Goal: Information Seeking & Learning: Check status

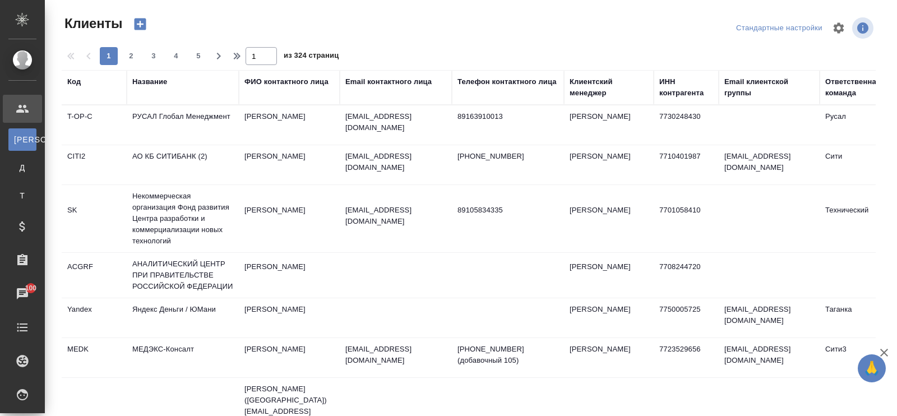
select select "RU"
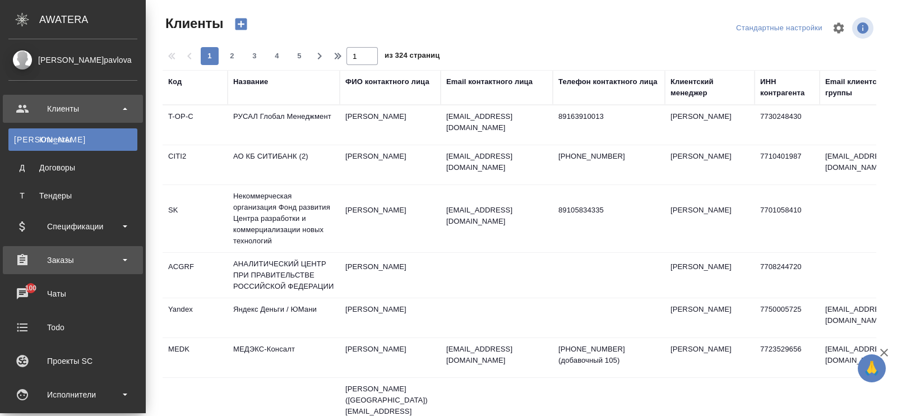
click at [67, 262] on div "Заказы" at bounding box center [72, 260] width 129 height 17
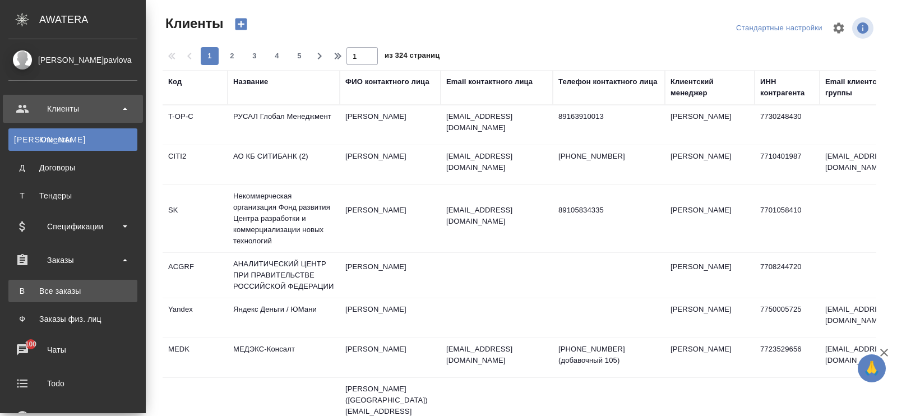
click at [78, 290] on div "Все заказы" at bounding box center [73, 290] width 118 height 11
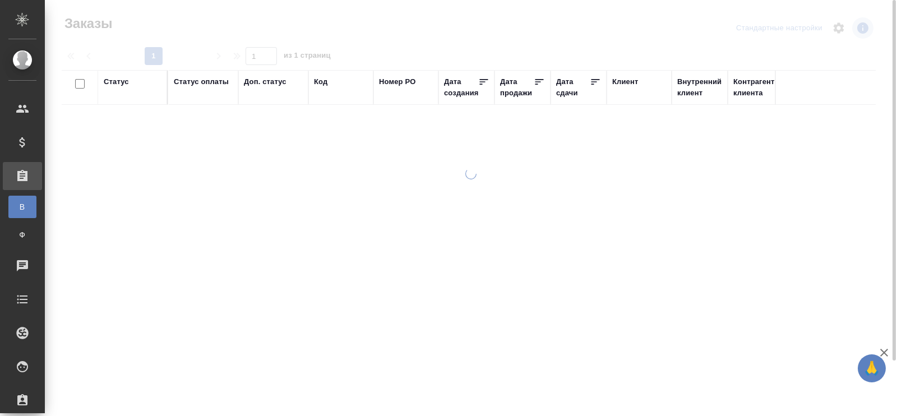
click at [320, 81] on div "Код" at bounding box center [320, 81] width 13 height 11
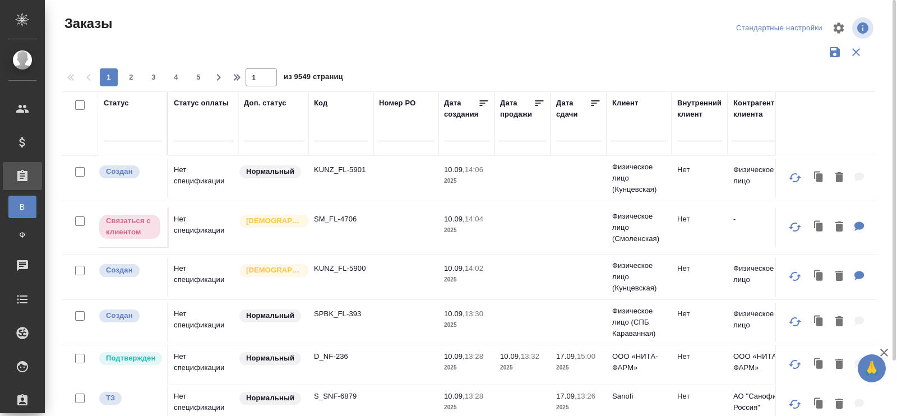
click at [320, 82] on span "из 9549 страниц" at bounding box center [313, 78] width 59 height 16
click at [316, 134] on input "text" at bounding box center [341, 134] width 54 height 14
paste input "C3_FL-8102"
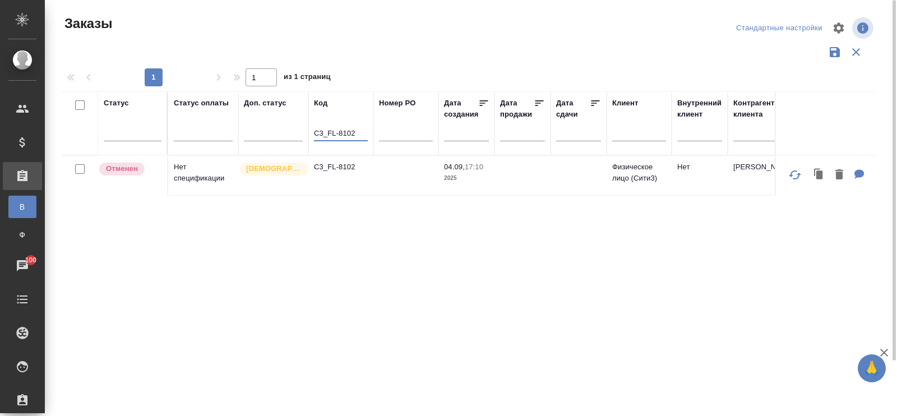
click at [187, 173] on td "Нет спецификации" at bounding box center [203, 175] width 70 height 39
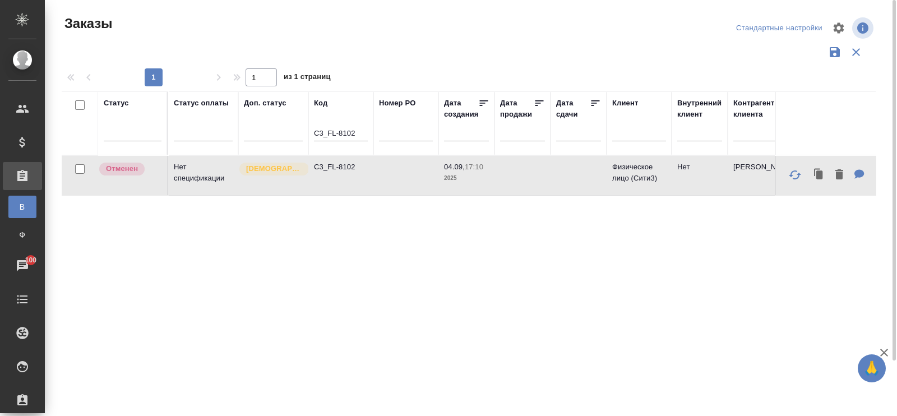
click at [187, 173] on td "Нет спецификации" at bounding box center [203, 175] width 70 height 39
drag, startPoint x: 359, startPoint y: 130, endPoint x: 307, endPoint y: 134, distance: 52.3
paste input "miptest-1"
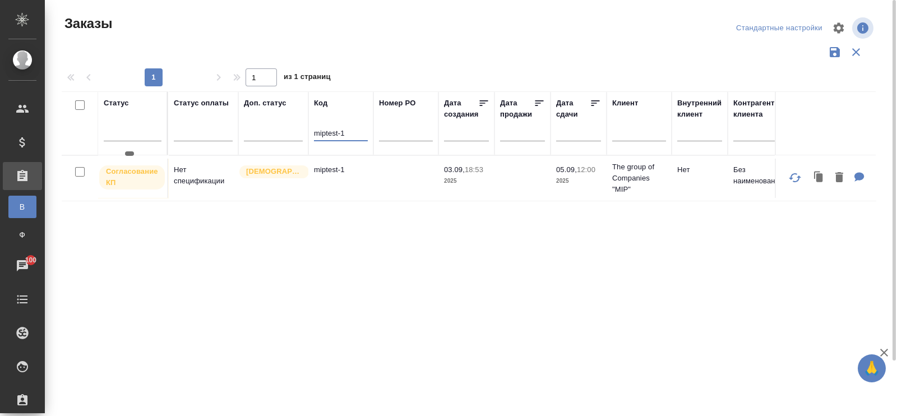
click at [137, 173] on p "Согласование КП" at bounding box center [132, 177] width 52 height 22
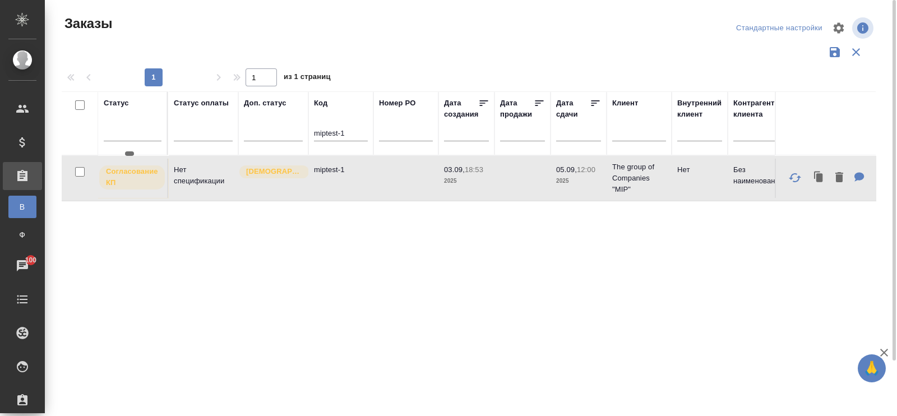
click at [137, 173] on p "Согласование КП" at bounding box center [132, 177] width 52 height 22
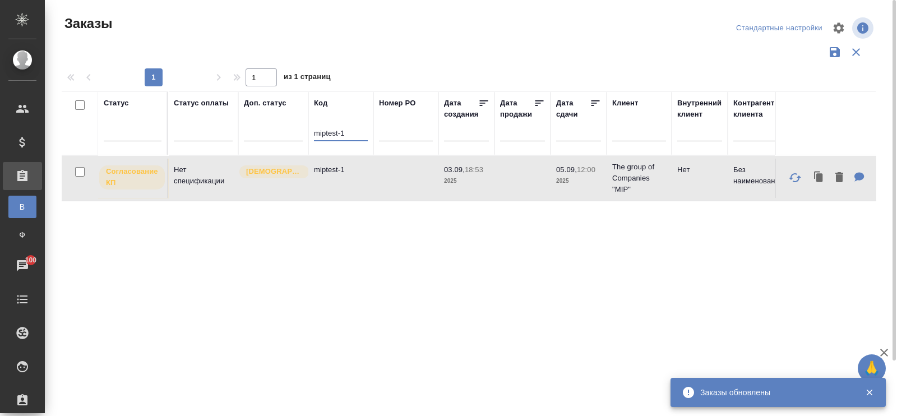
drag, startPoint x: 347, startPoint y: 131, endPoint x: 312, endPoint y: 135, distance: 35.0
click at [312, 135] on th "Код miptest-1" at bounding box center [340, 123] width 65 height 64
paste input "C3_FL-8097"
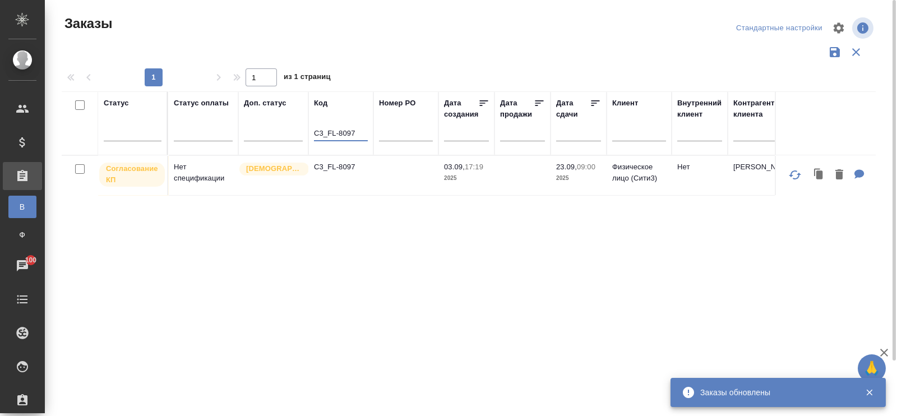
drag, startPoint x: 355, startPoint y: 132, endPoint x: 309, endPoint y: 138, distance: 45.9
click at [309, 138] on th "Код C3_FL-8097" at bounding box center [340, 123] width 65 height 64
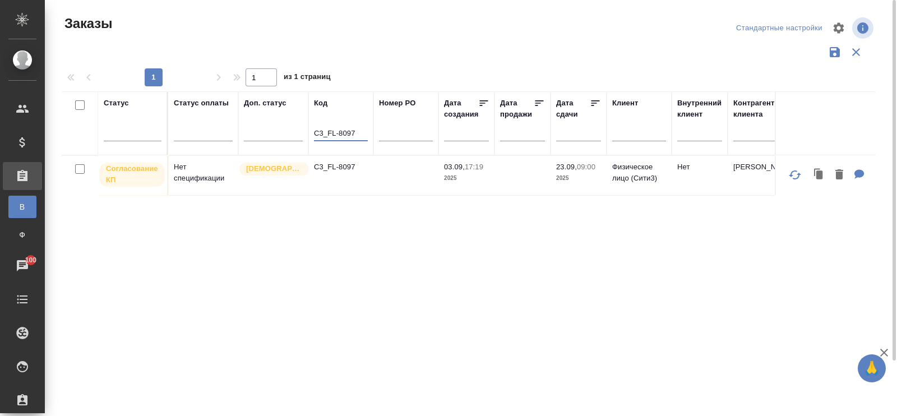
paste input "KUNZ_FL-58"
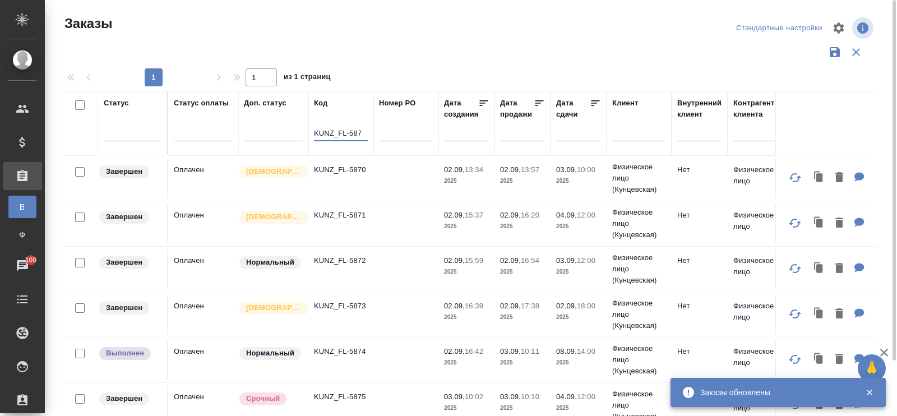
drag, startPoint x: 334, startPoint y: 130, endPoint x: 315, endPoint y: 131, distance: 19.1
click at [315, 131] on input "KUNZ_FL-587" at bounding box center [341, 134] width 54 height 14
paste input "7"
type input "KUNZ_FL-5877"
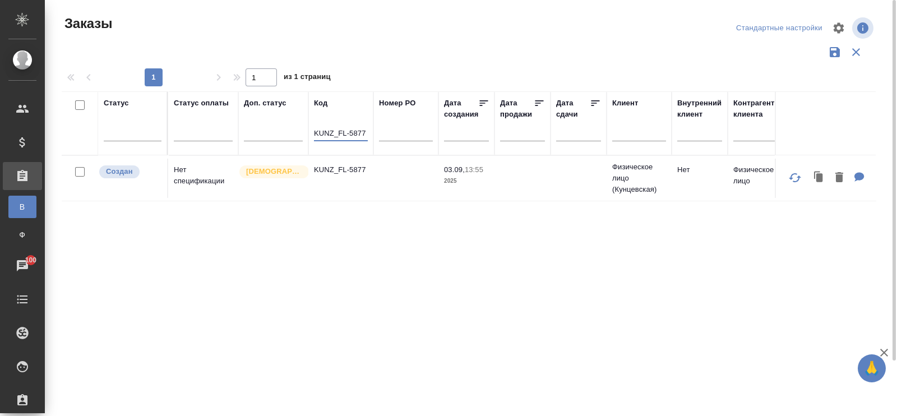
click at [179, 173] on td "Нет спецификации" at bounding box center [203, 178] width 70 height 39
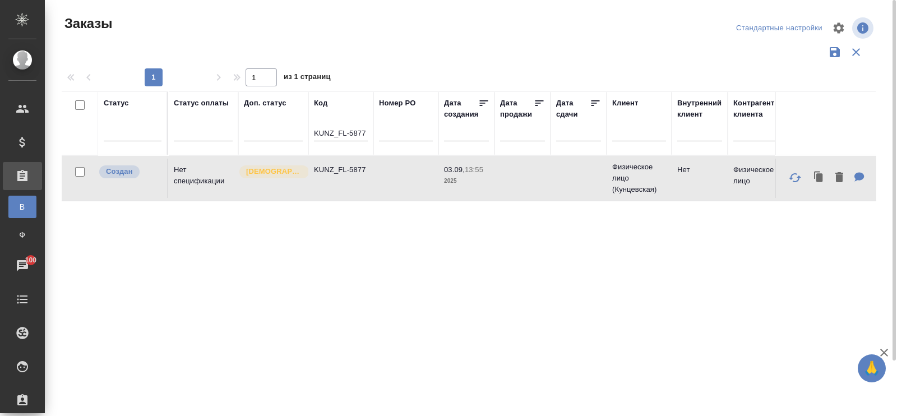
click at [179, 173] on td "Нет спецификации" at bounding box center [203, 178] width 70 height 39
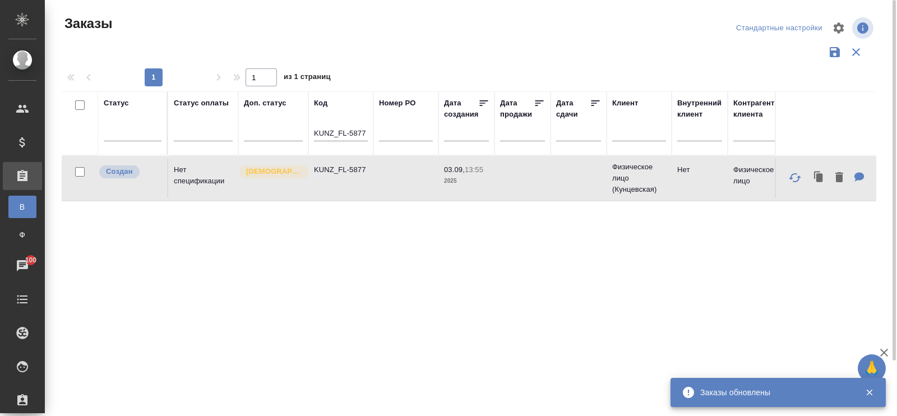
click at [345, 181] on td "KUNZ_FL-5877" at bounding box center [340, 178] width 65 height 39
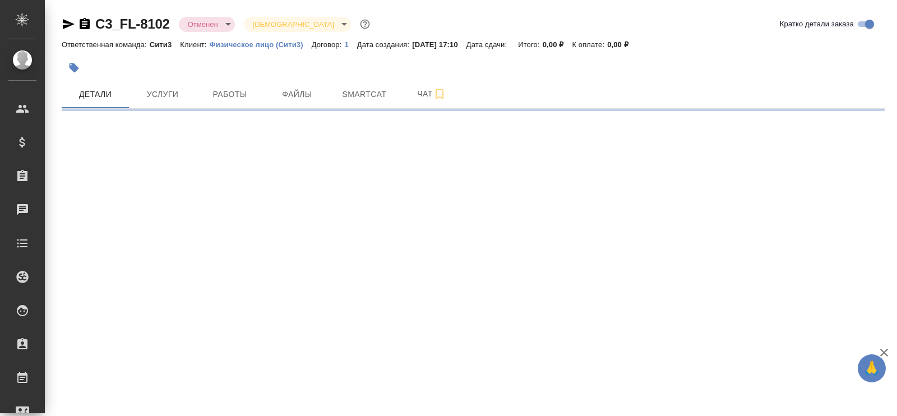
select select "RU"
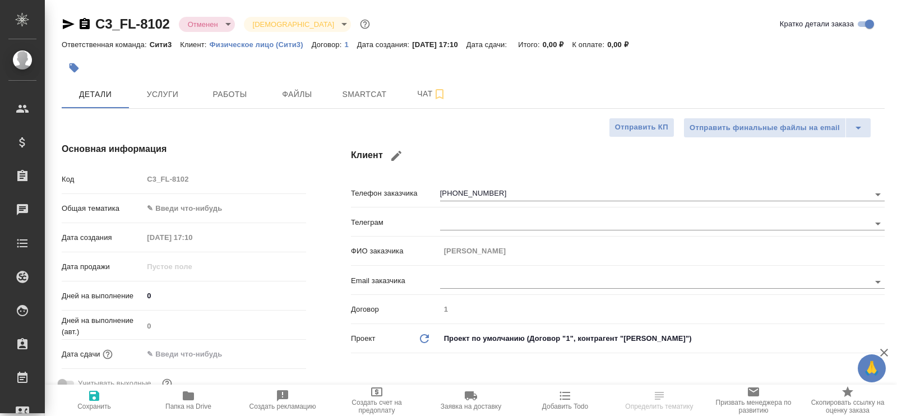
type textarea "x"
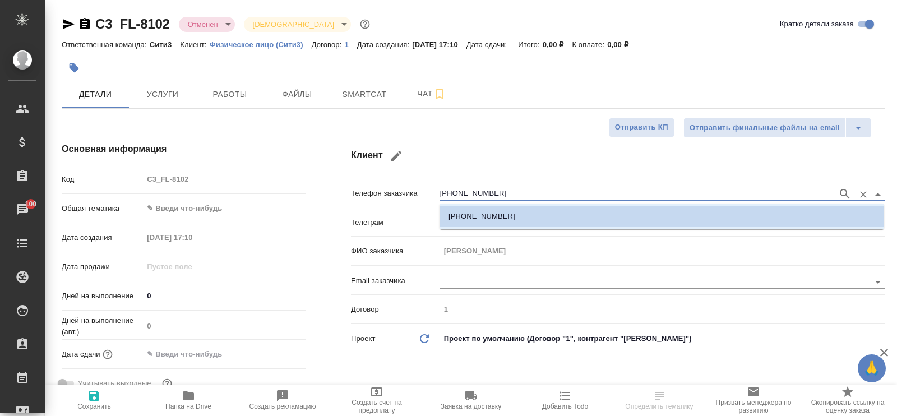
drag, startPoint x: 492, startPoint y: 193, endPoint x: 432, endPoint y: 195, distance: 59.5
click at [432, 195] on div "Телефон заказчика +79154453557" at bounding box center [618, 193] width 534 height 20
click at [541, 183] on div "+79154453557" at bounding box center [662, 193] width 445 height 21
click at [508, 191] on input "+79154453557" at bounding box center [636, 193] width 392 height 13
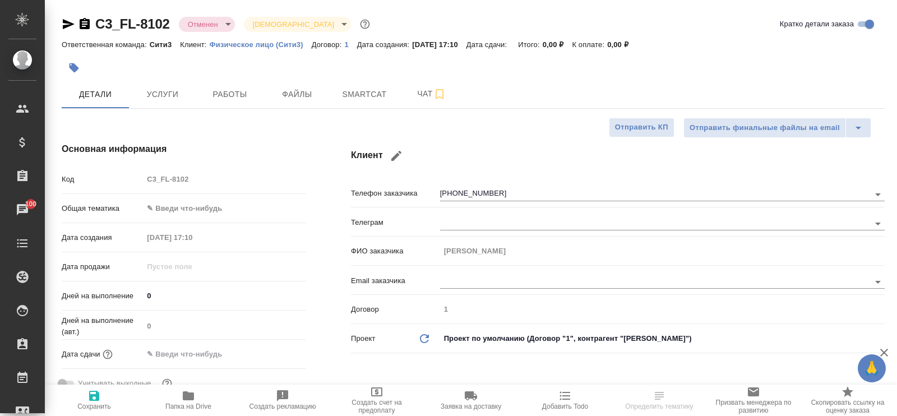
click at [518, 141] on div "Клиент Телефон заказчика +79154453557 Телеграм ФИО заказчика Анастасия Email за…" at bounding box center [618, 272] width 579 height 305
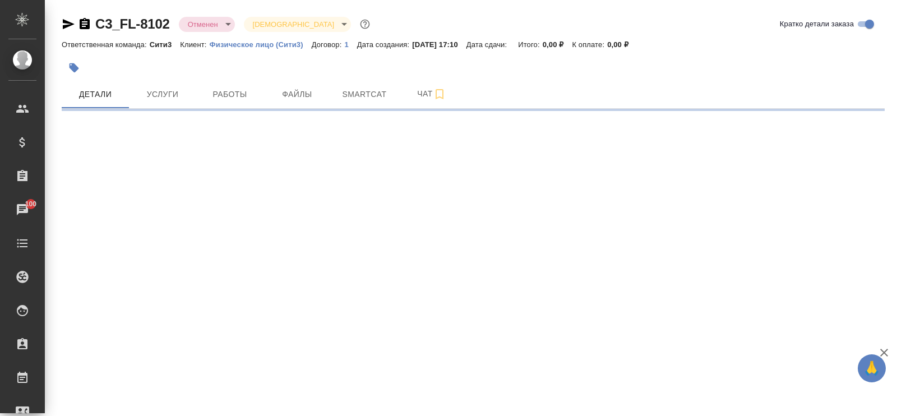
select select "RU"
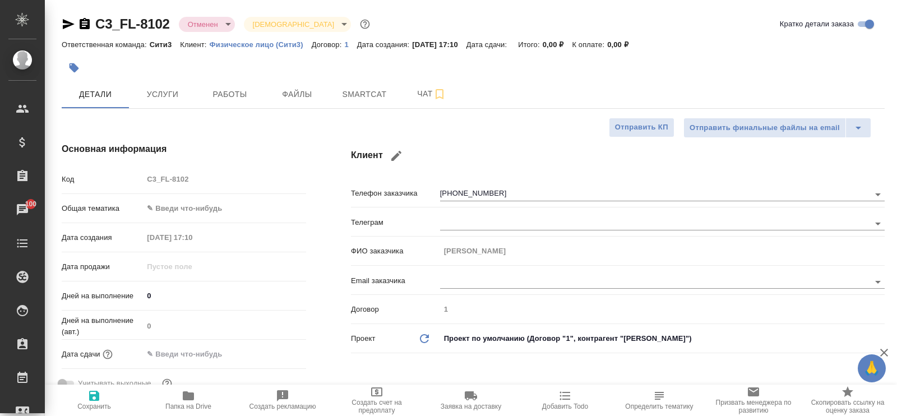
type textarea "x"
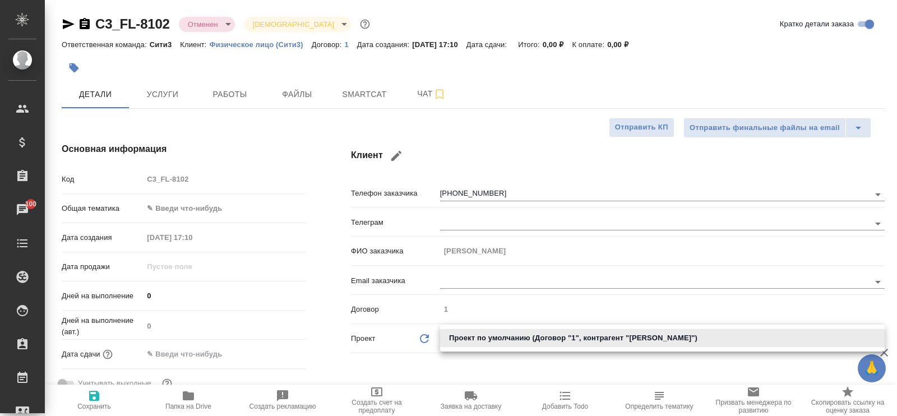
drag, startPoint x: 661, startPoint y: 340, endPoint x: 638, endPoint y: 339, distance: 23.0
click at [638, 339] on body "🙏 .cls-1 fill:#fff; AWATERA Павлова Антонина a.pavlova Клиенты Спецификации Зак…" at bounding box center [448, 208] width 897 height 416
type textarea "x"
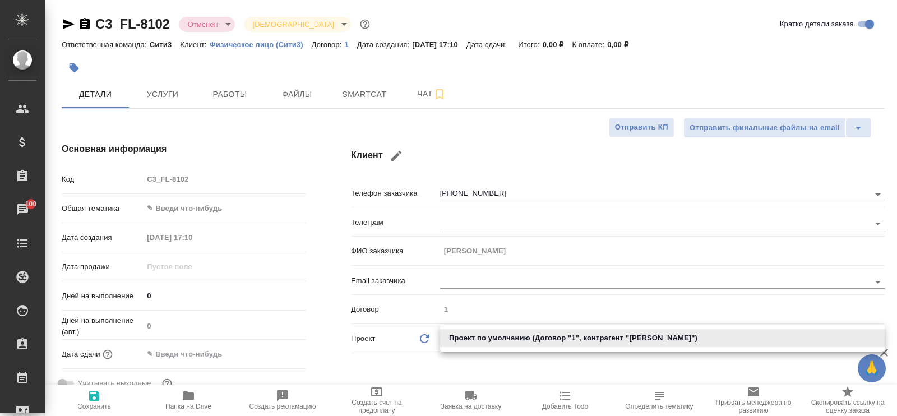
type textarea "x"
drag, startPoint x: 516, startPoint y: 193, endPoint x: 448, endPoint y: 193, distance: 67.8
click at [448, 193] on div at bounding box center [448, 208] width 897 height 416
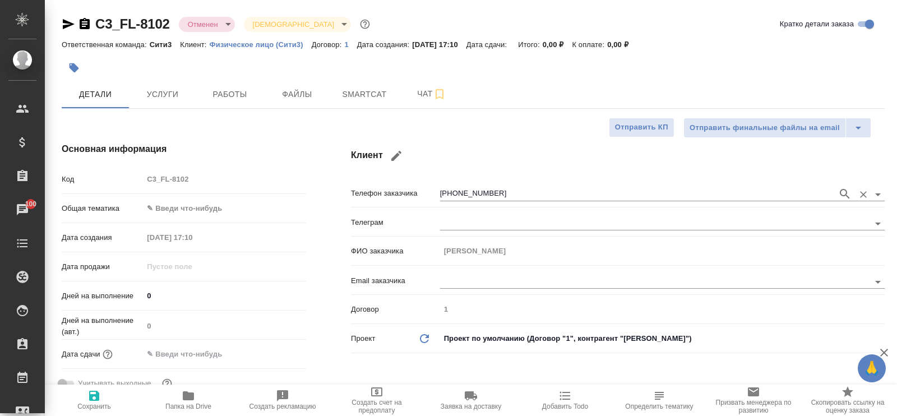
click at [453, 193] on input "+79154453557" at bounding box center [636, 193] width 392 height 13
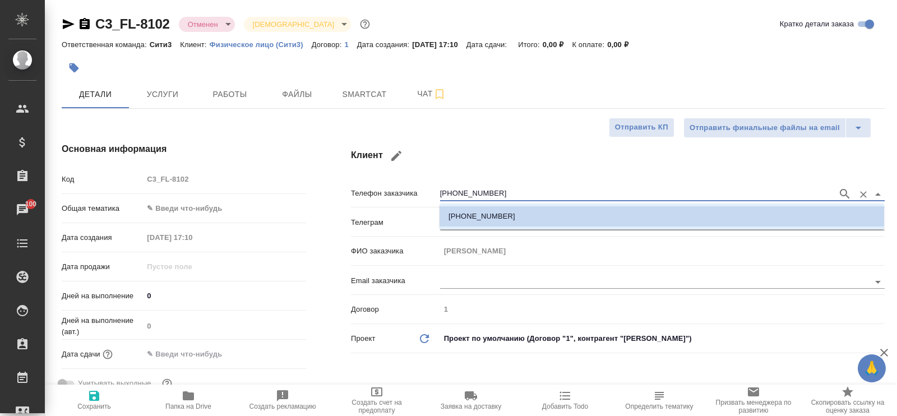
click at [494, 196] on input "+79154453557" at bounding box center [636, 193] width 392 height 13
drag, startPoint x: 494, startPoint y: 196, endPoint x: 450, endPoint y: 195, distance: 44.9
click at [450, 195] on input "+79154453557" at bounding box center [636, 193] width 392 height 13
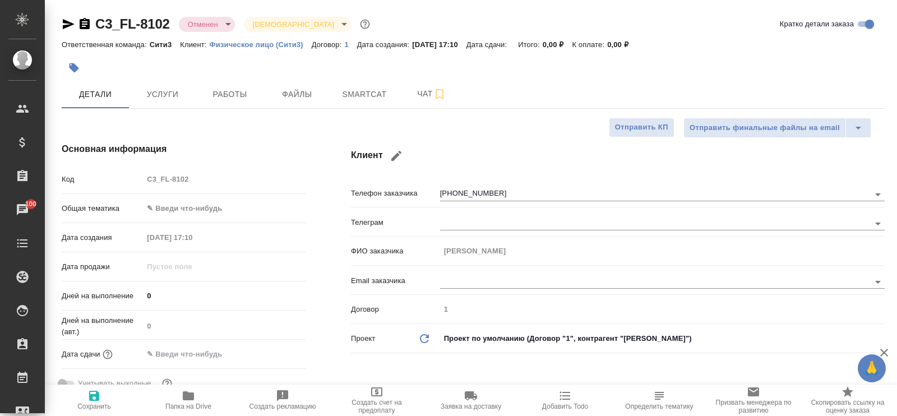
type textarea "x"
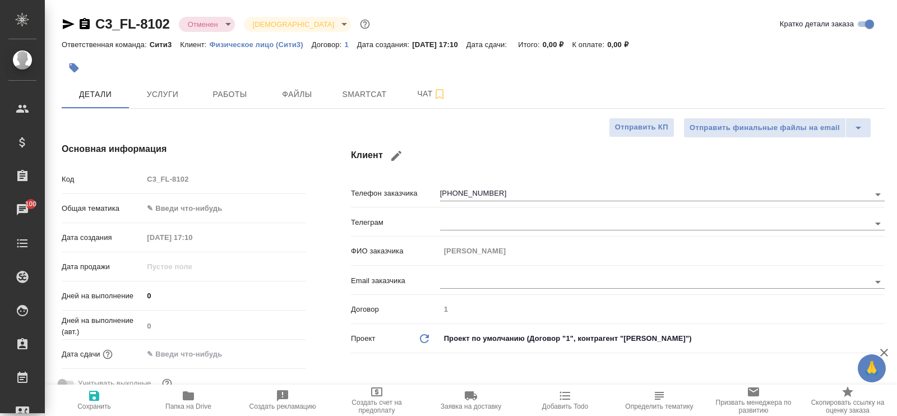
type textarea "x"
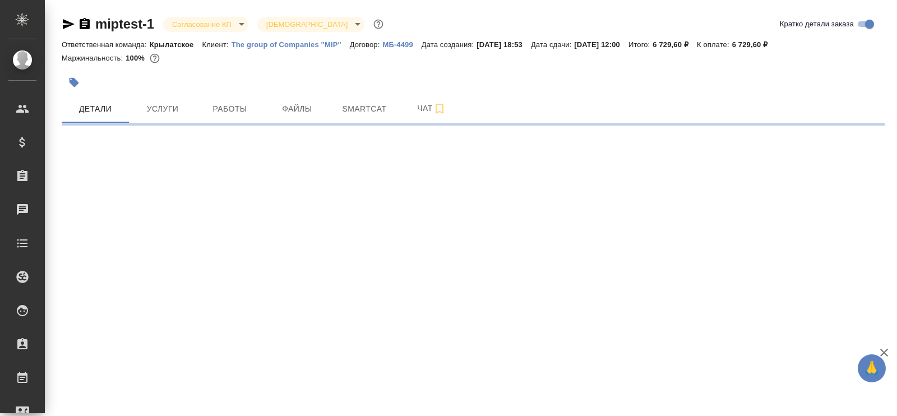
select select "RU"
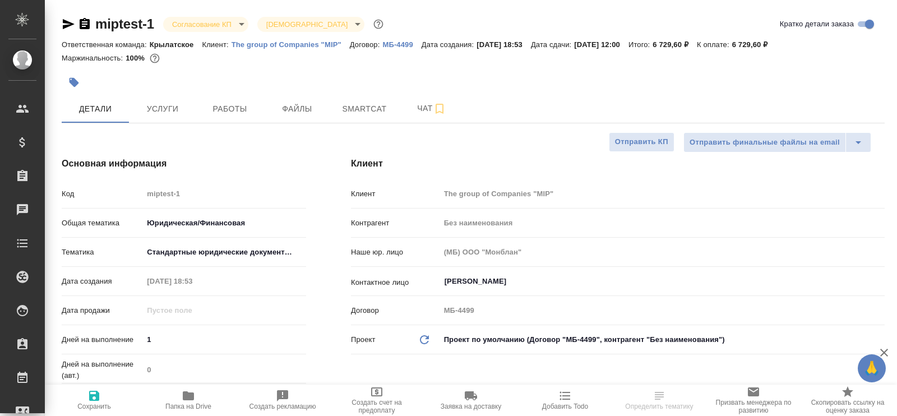
type textarea "x"
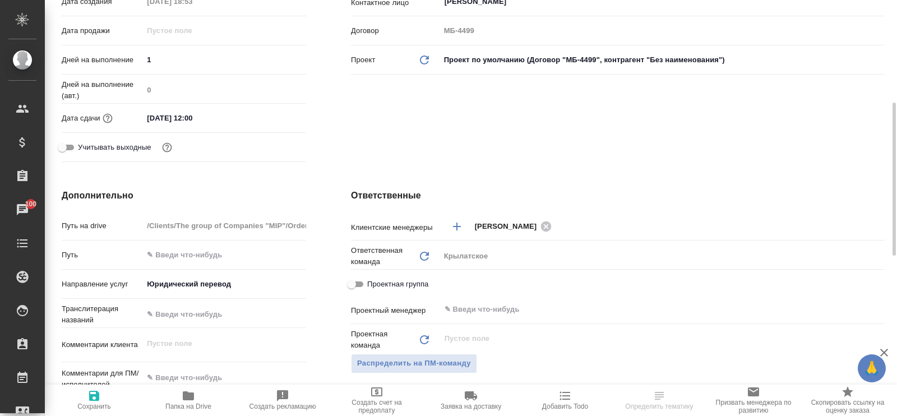
scroll to position [70, 0]
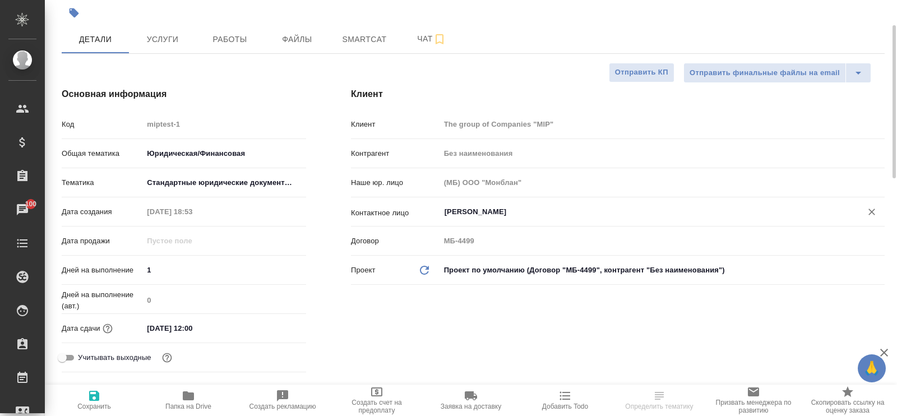
click at [647, 205] on input "[PERSON_NAME]" at bounding box center [643, 211] width 400 height 13
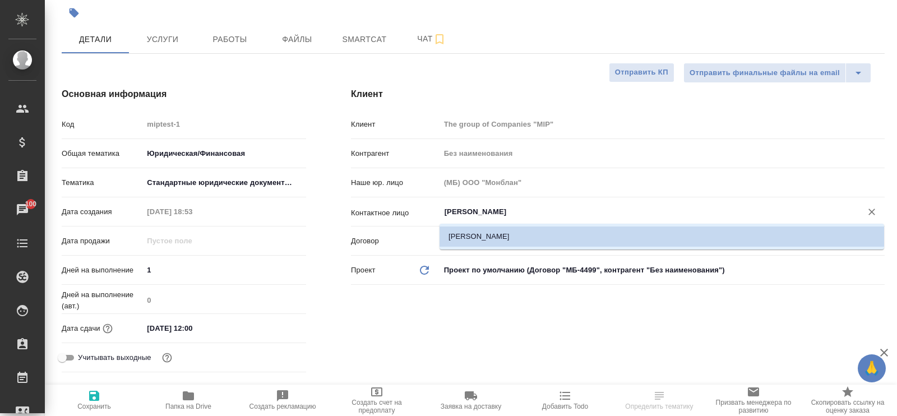
click at [558, 237] on li "Александр" at bounding box center [661, 236] width 445 height 20
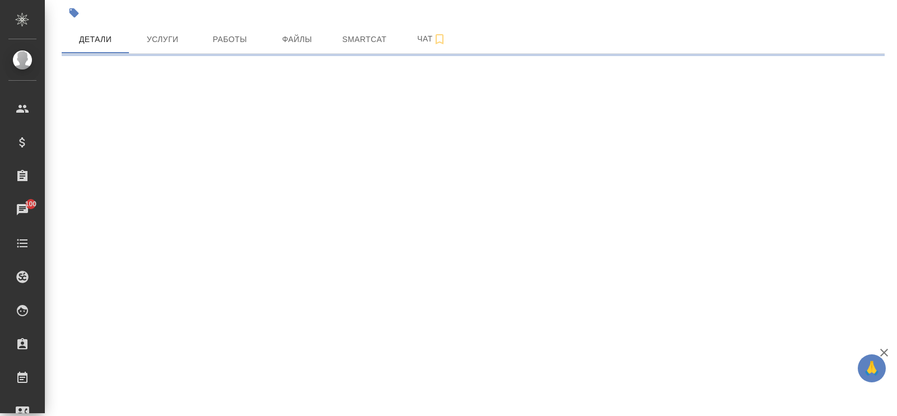
select select "RU"
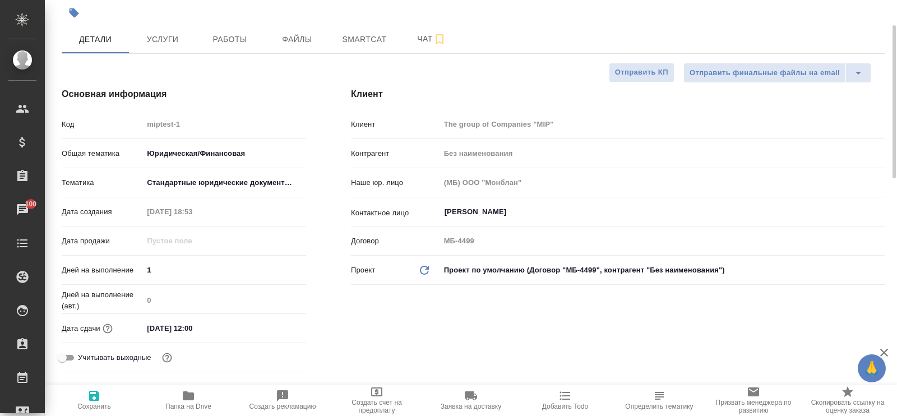
type textarea "x"
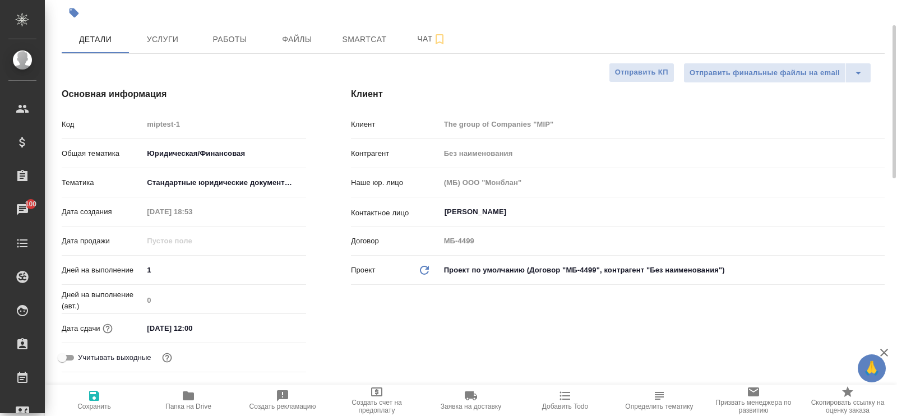
type textarea "x"
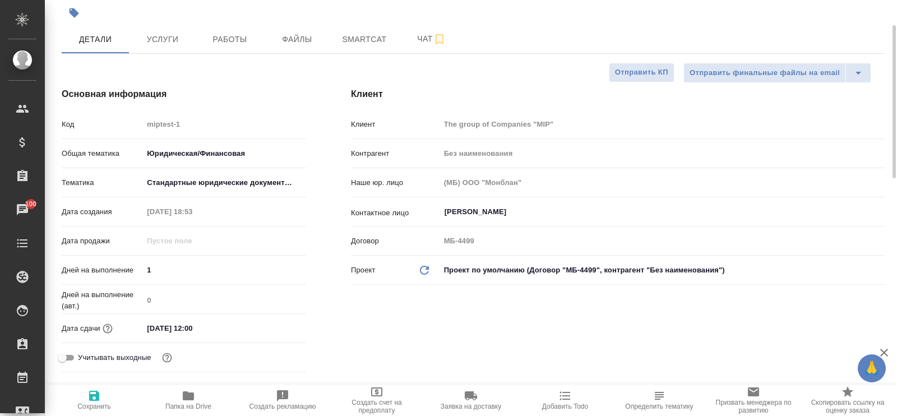
type textarea "x"
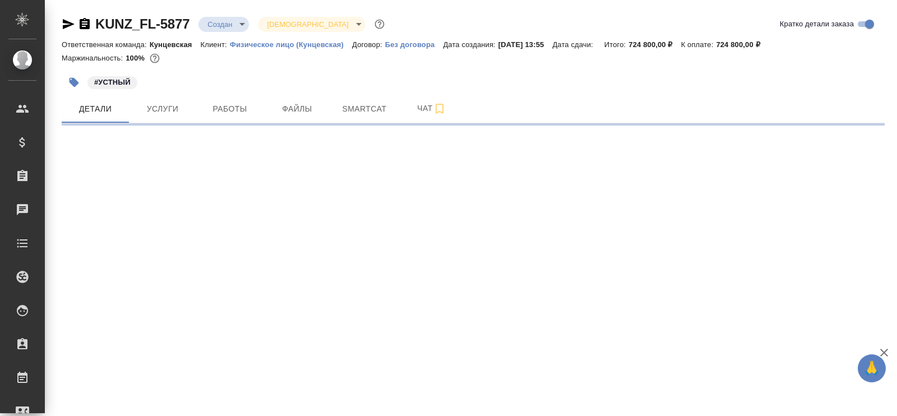
select select "RU"
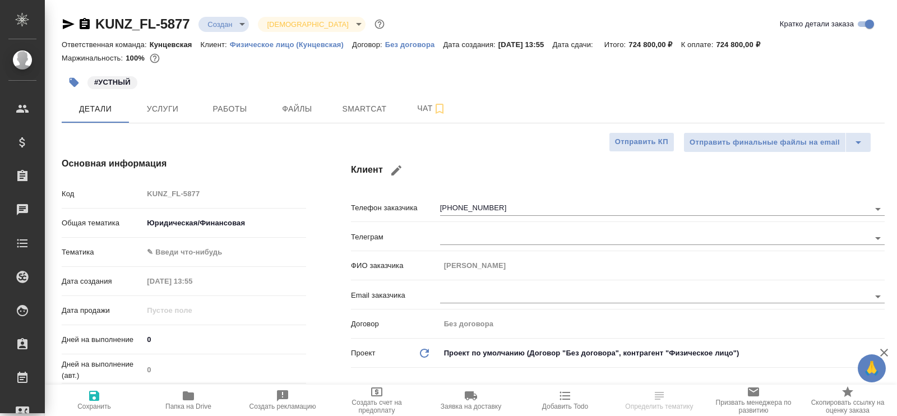
type textarea "x"
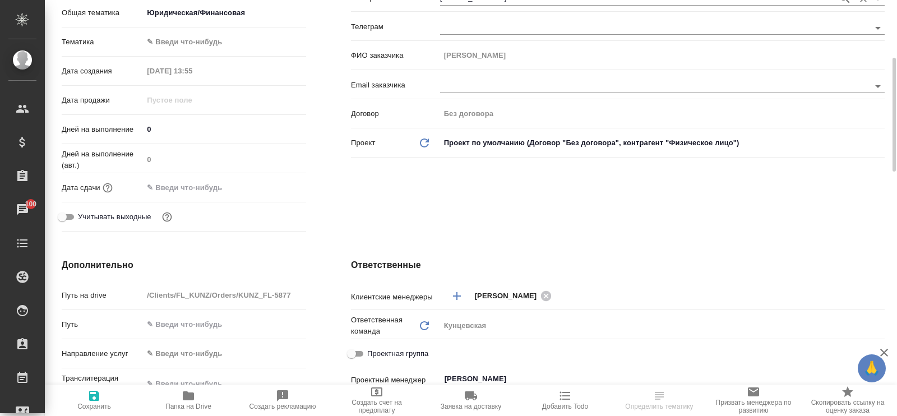
scroll to position [70, 0]
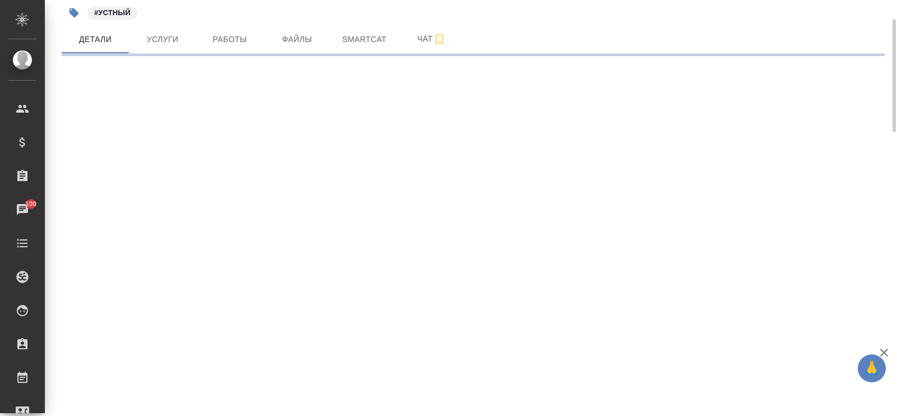
drag, startPoint x: 493, startPoint y: 134, endPoint x: 450, endPoint y: 135, distance: 42.6
select select "RU"
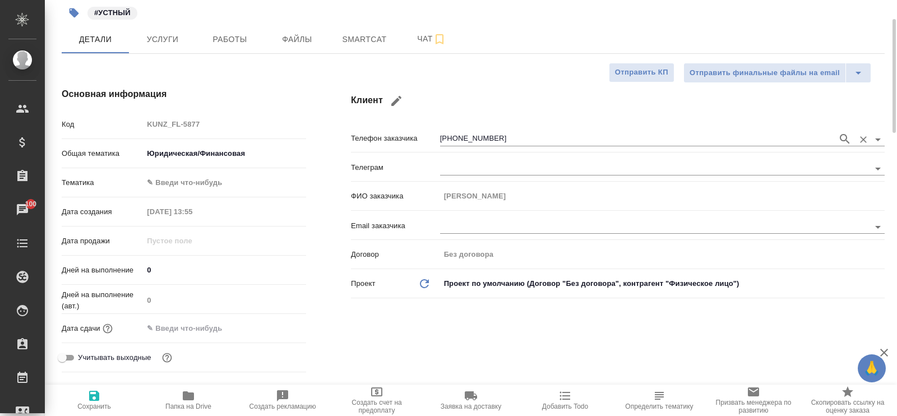
type textarea "x"
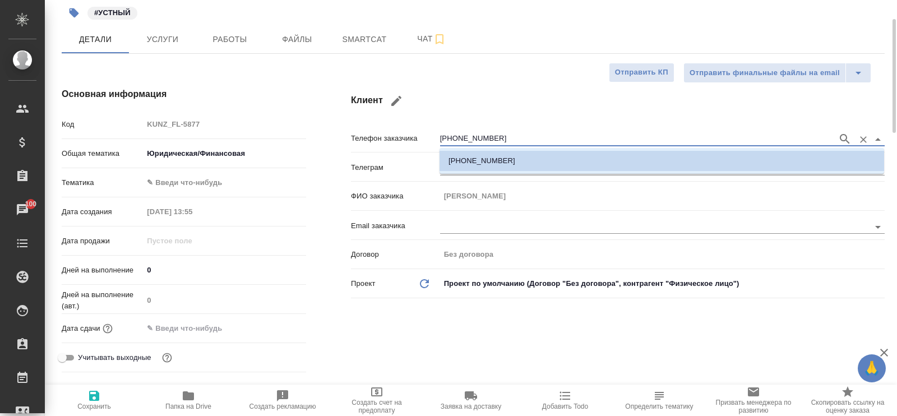
drag, startPoint x: 492, startPoint y: 134, endPoint x: 448, endPoint y: 131, distance: 43.3
click at [448, 132] on input "+79269351885" at bounding box center [636, 138] width 392 height 13
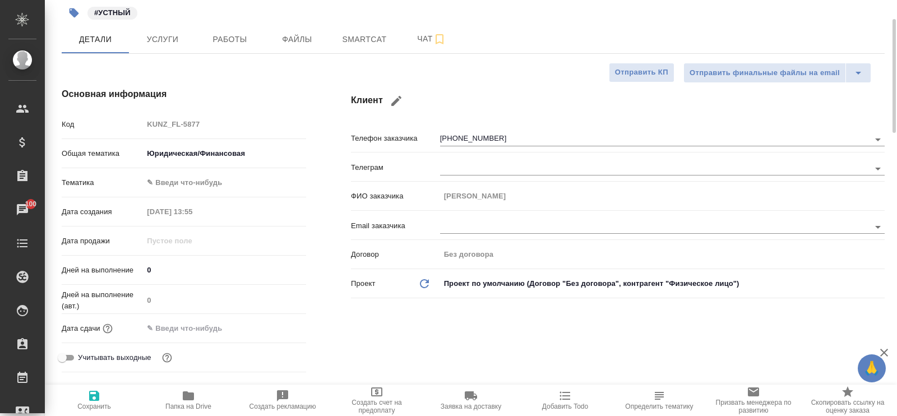
type textarea "x"
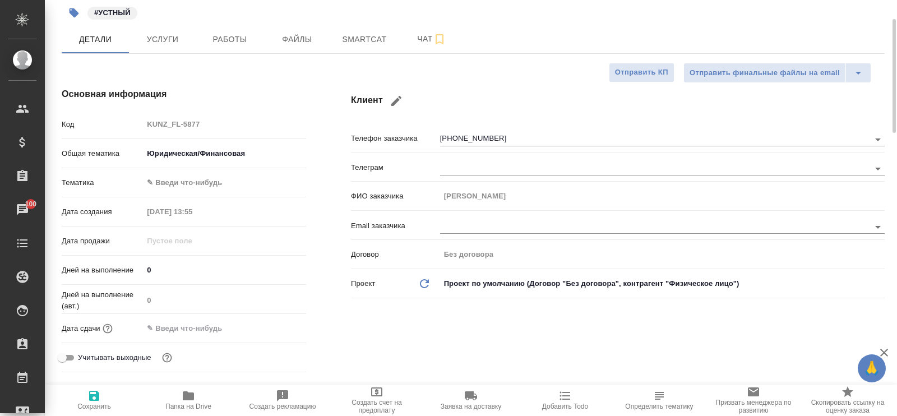
type textarea "x"
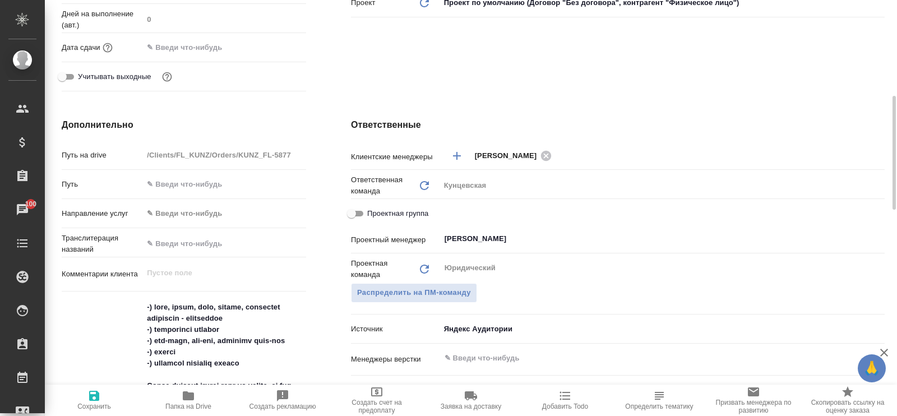
scroll to position [490, 0]
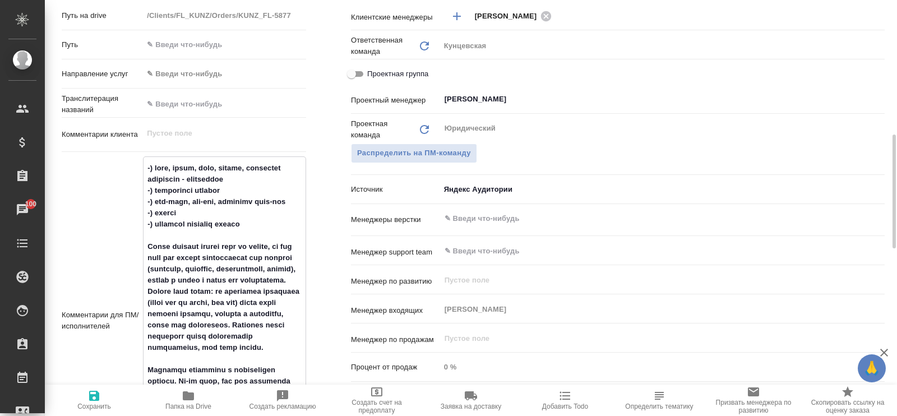
drag, startPoint x: 144, startPoint y: 166, endPoint x: 299, endPoint y: 366, distance: 252.4
click at [299, 366] on textarea at bounding box center [225, 320] width 162 height 322
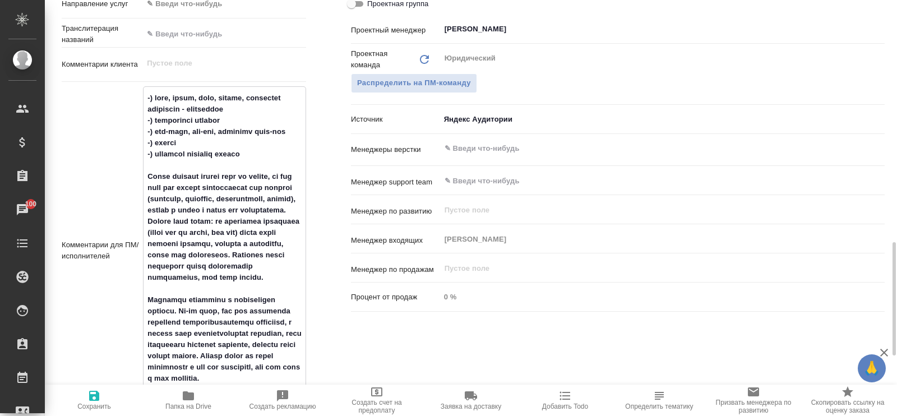
scroll to position [631, 0]
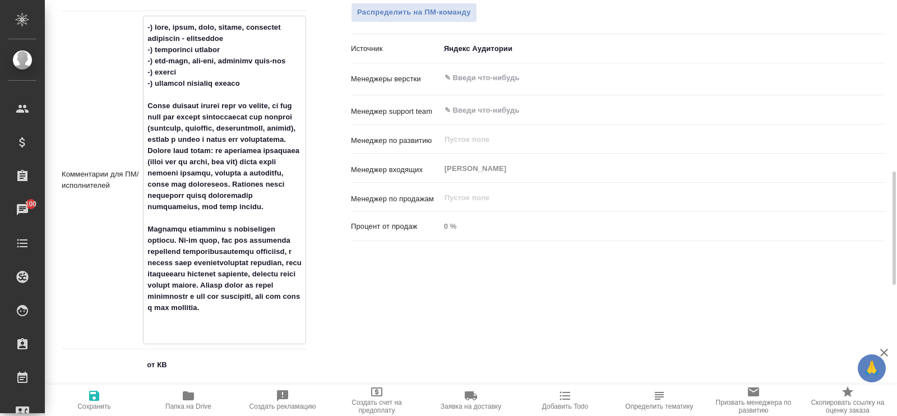
click at [272, 336] on textarea at bounding box center [225, 179] width 162 height 322
type textarea "x"
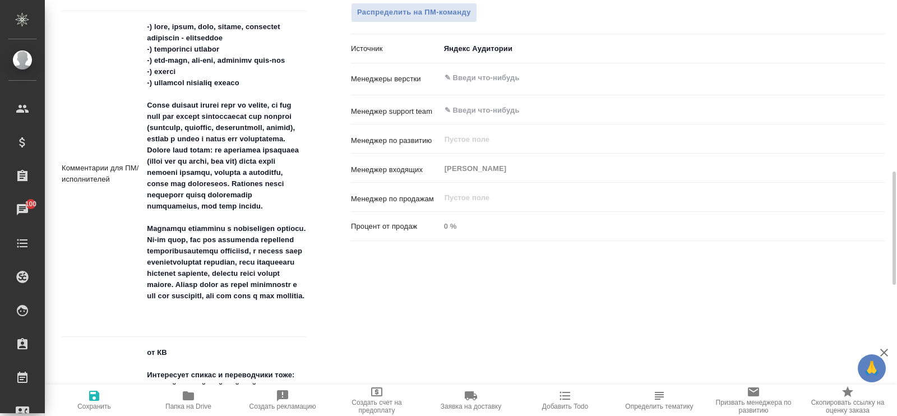
type textarea "x"
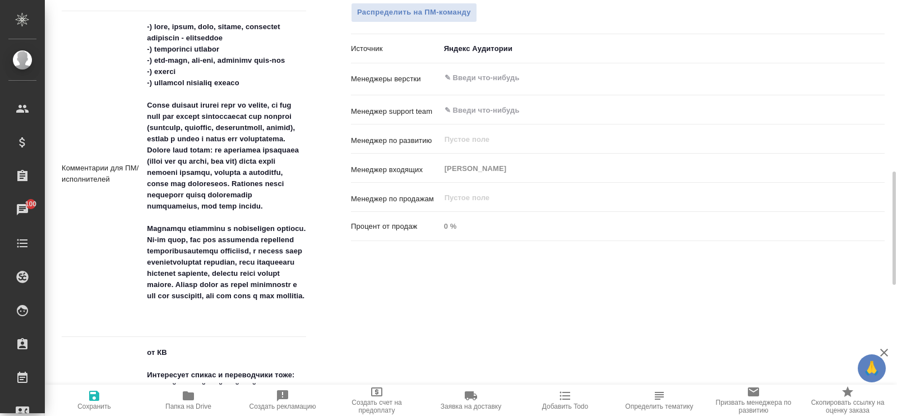
type textarea "x"
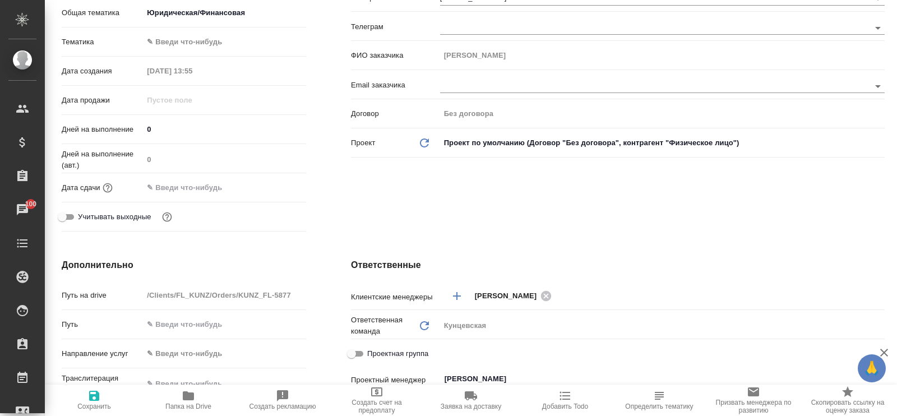
scroll to position [0, 0]
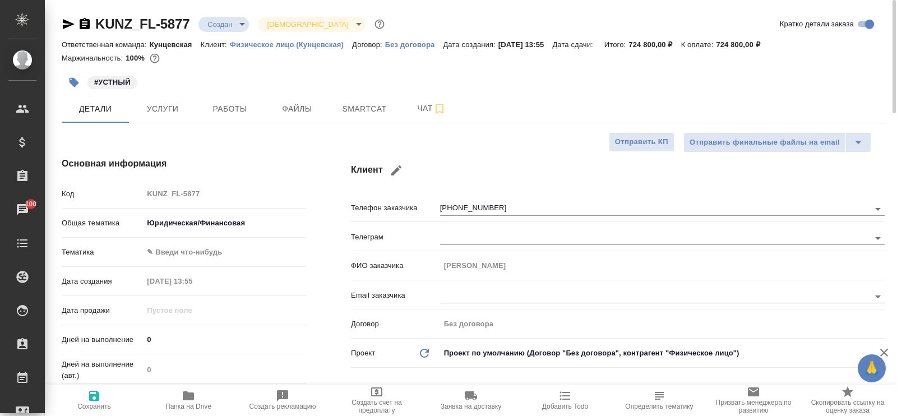
type textarea "x"
drag, startPoint x: 644, startPoint y: 43, endPoint x: 686, endPoint y: 43, distance: 42.6
click at [681, 43] on p "724 800,00 ₽" at bounding box center [654, 44] width 52 height 8
copy p "724 800,00 ₽"
type textarea "x"
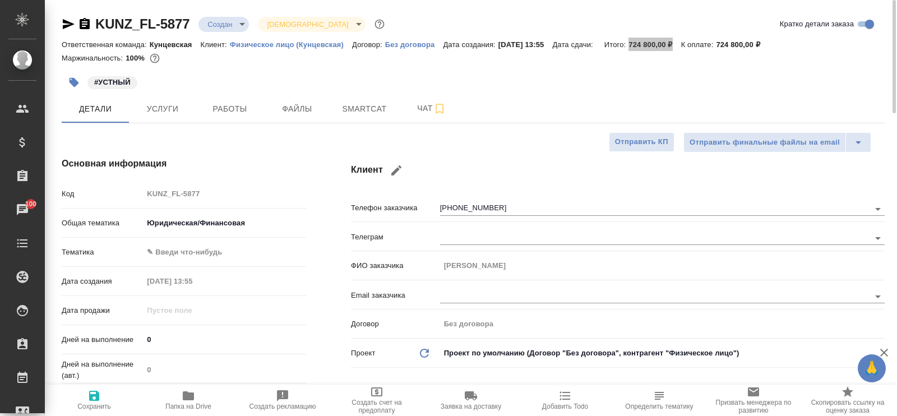
type textarea "x"
